Goal: Information Seeking & Learning: Learn about a topic

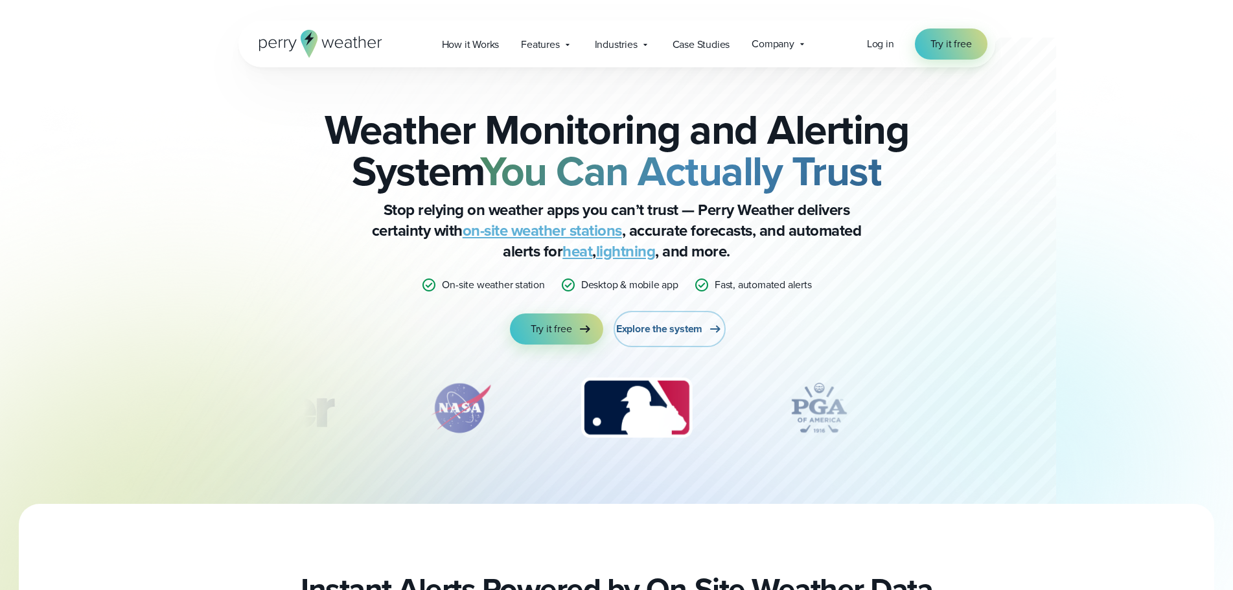
click at [697, 333] on span "Explore the system" at bounding box center [659, 329] width 86 height 16
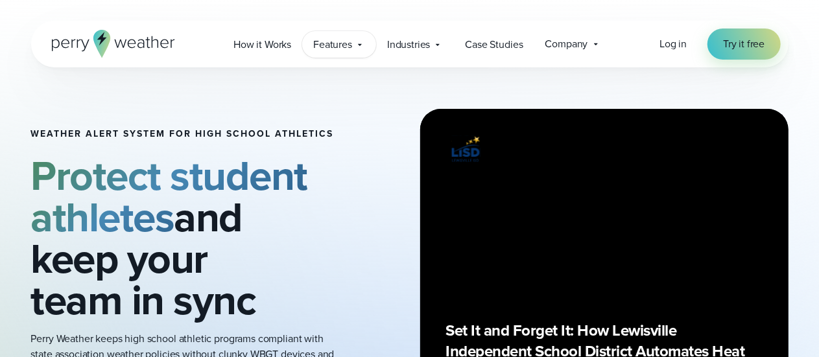
click at [354, 47] on div "Features Explore All Features Explore Perry Weather's on-site weather hardware …" at bounding box center [339, 44] width 74 height 27
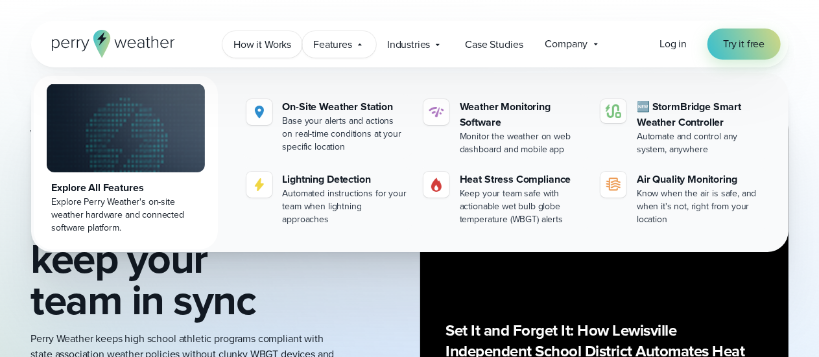
click at [285, 36] on link "How it Works" at bounding box center [262, 44] width 80 height 27
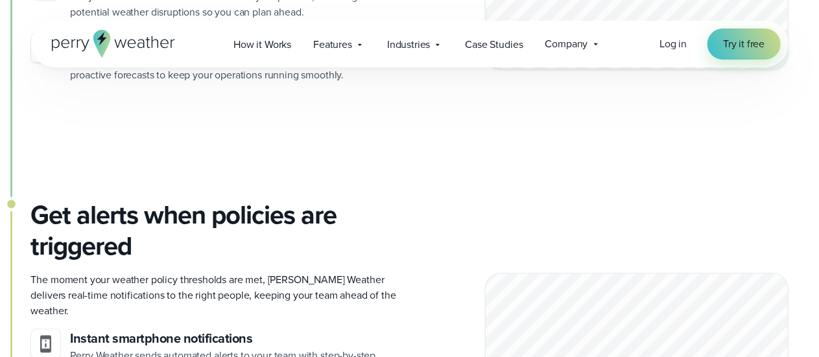
scroll to position [1231, 0]
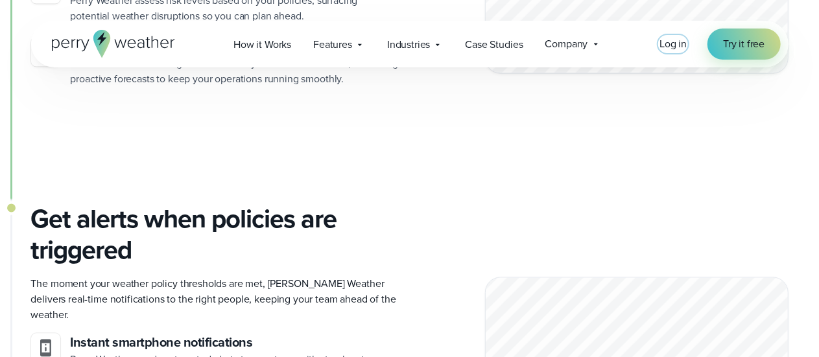
click at [668, 47] on span "Log in" at bounding box center [672, 43] width 27 height 15
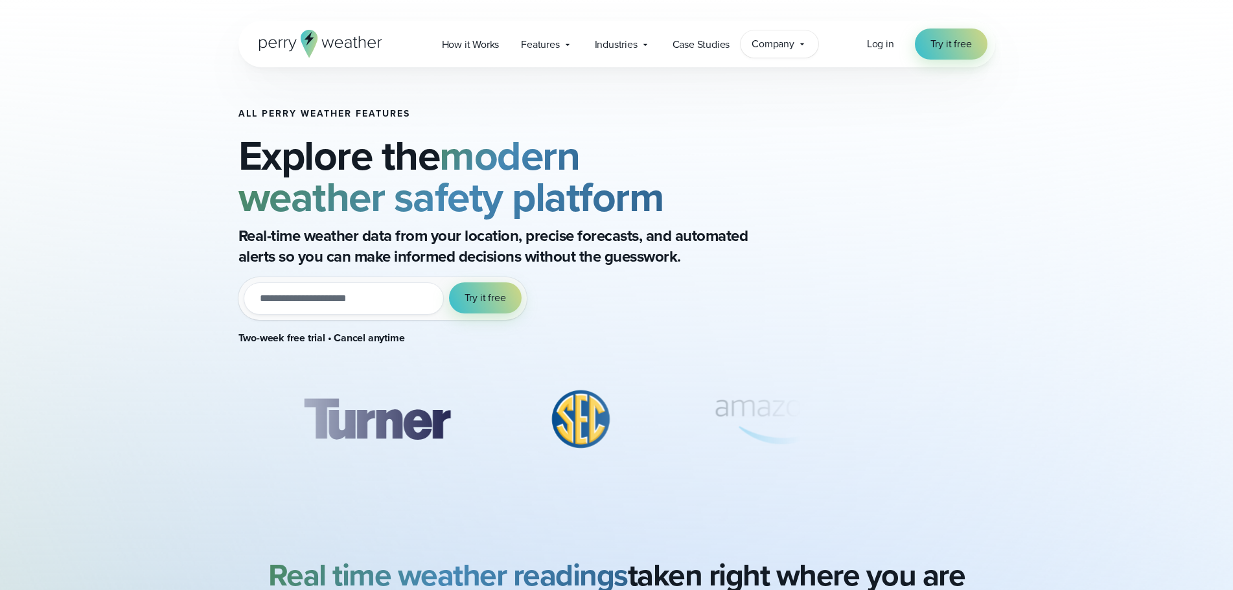
click at [754, 44] on span "Company" at bounding box center [773, 44] width 43 height 16
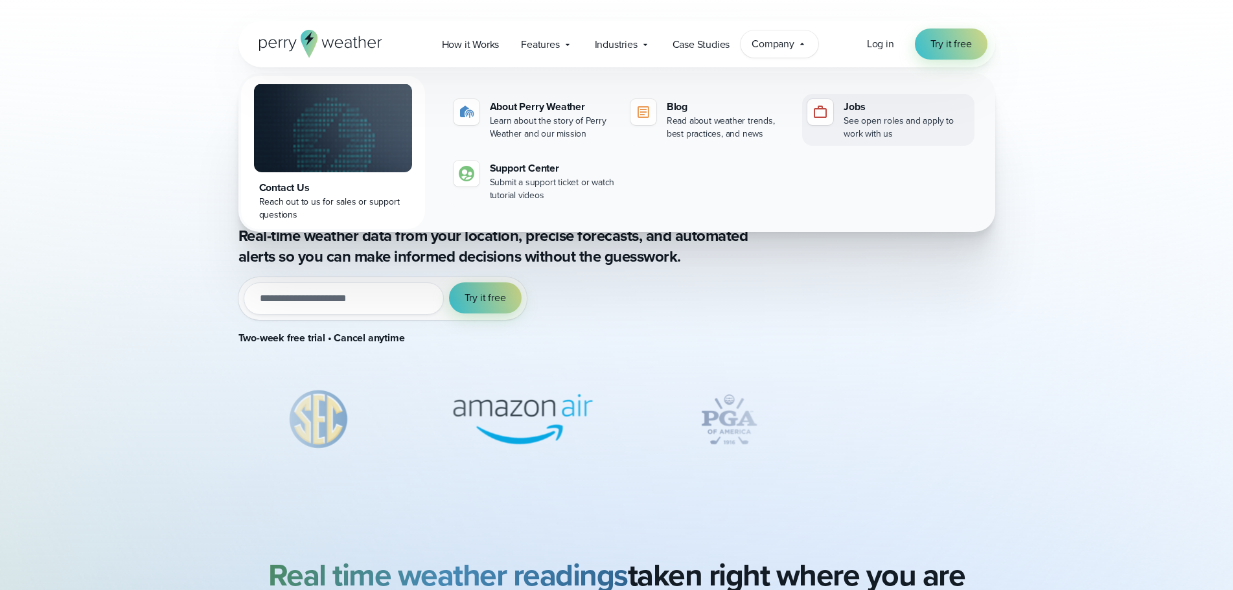
click at [870, 131] on div "See open roles and apply to work with us" at bounding box center [906, 128] width 125 height 26
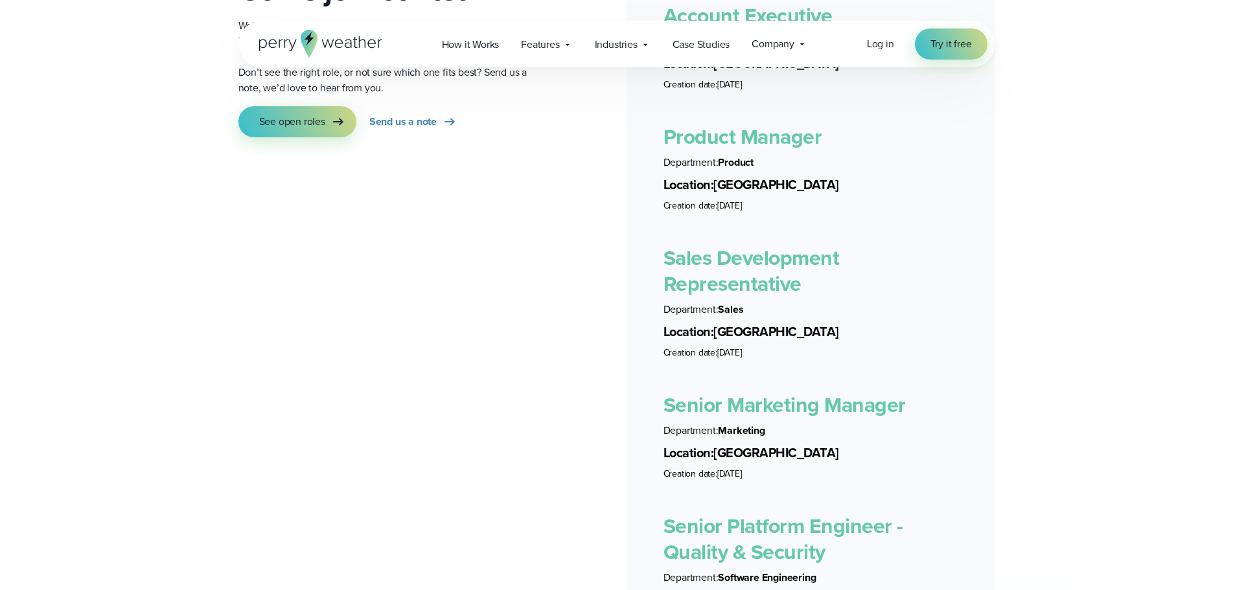
scroll to position [2463, 0]
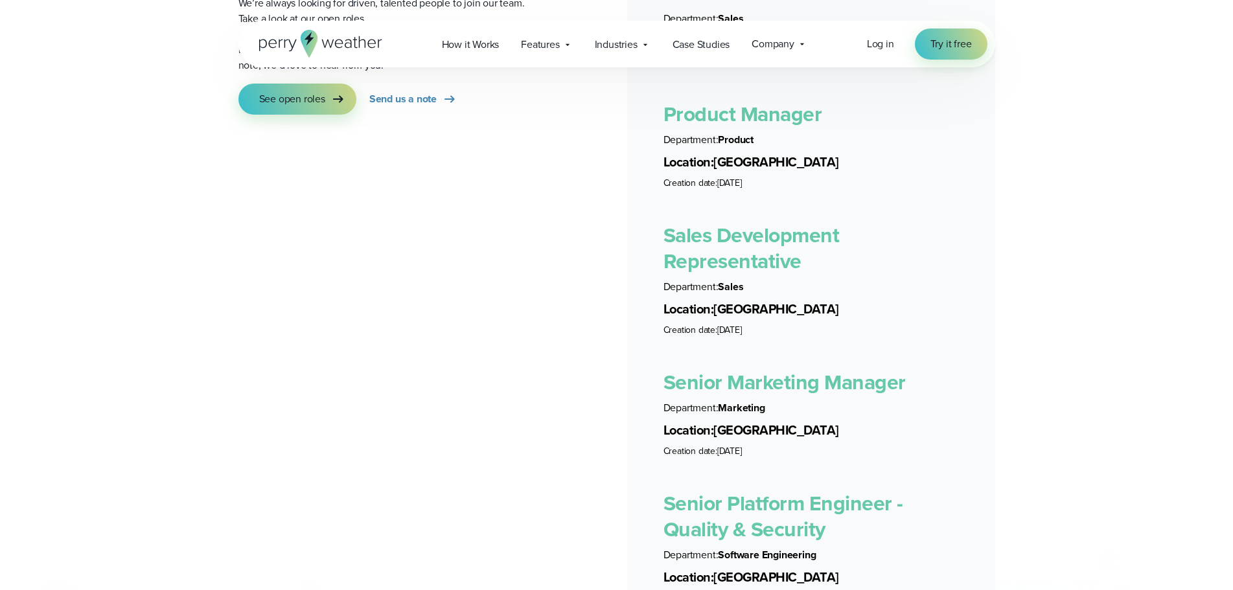
click at [766, 222] on link "Sales Development Representative" at bounding box center [752, 248] width 176 height 57
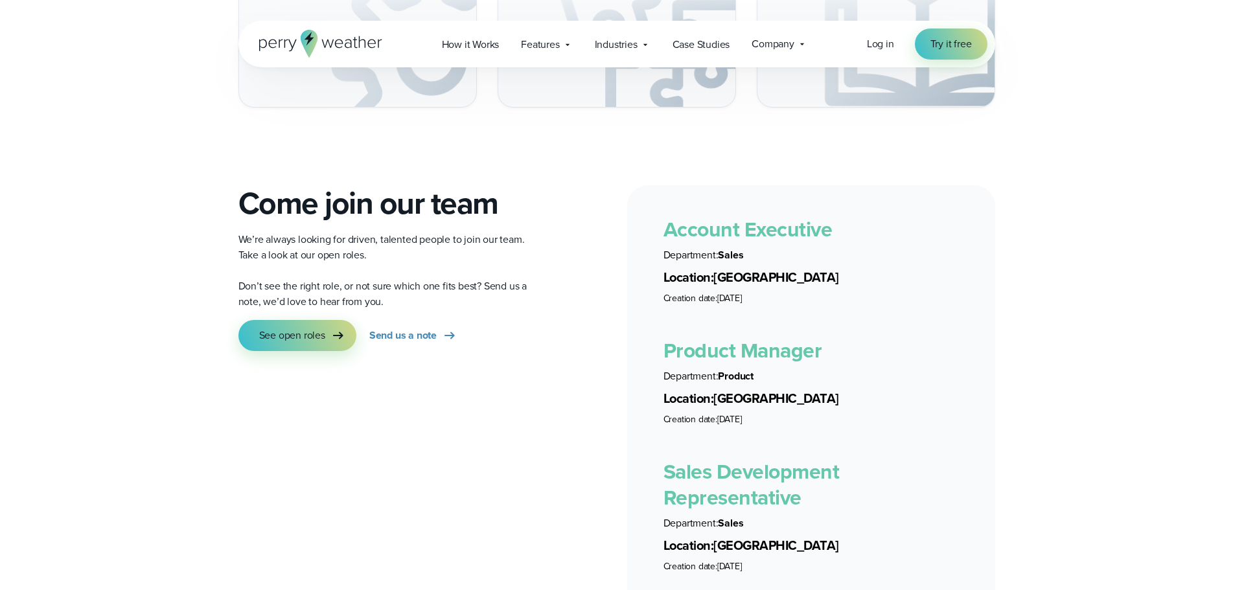
scroll to position [2204, 0]
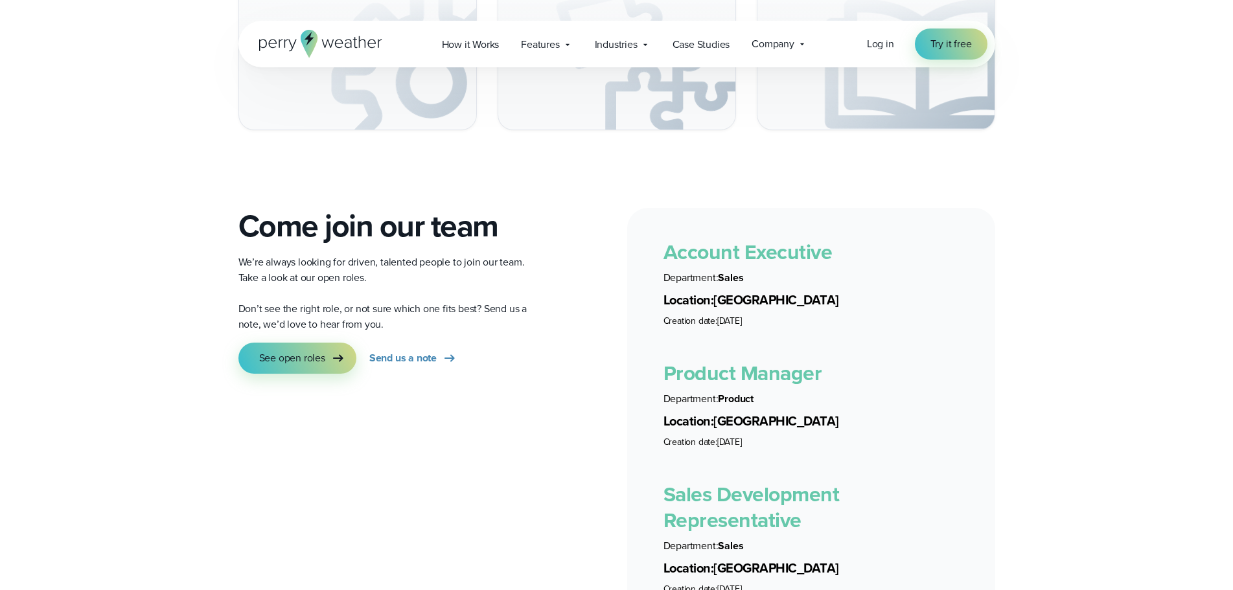
click at [752, 237] on link "Account Executive" at bounding box center [748, 252] width 169 height 31
